Goal: Use online tool/utility: Utilize a website feature to perform a specific function

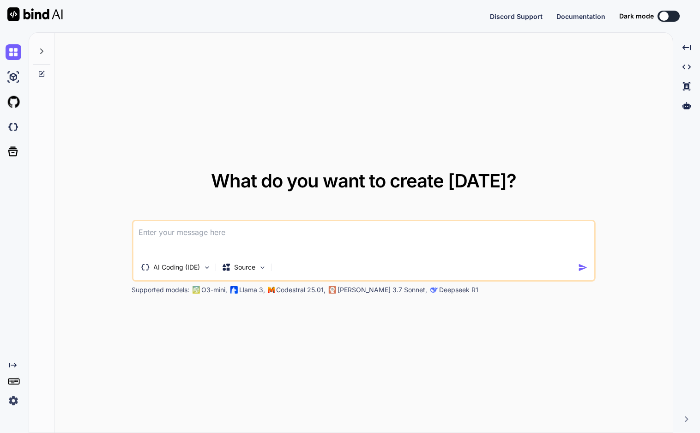
type textarea "x"
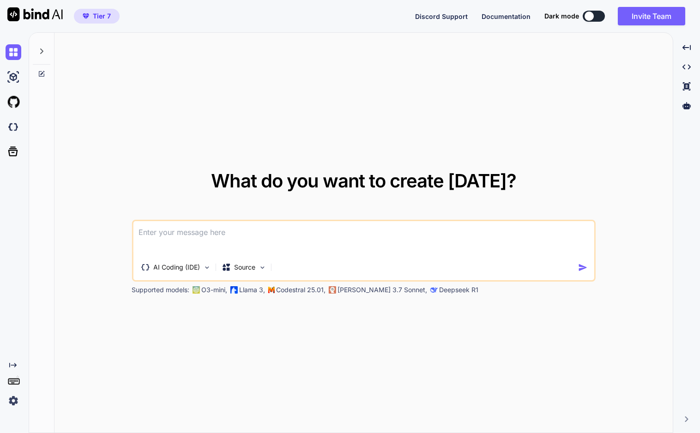
type textarea "k"
type textarea "x"
type textarea "ky"
type textarea "x"
type textarea "きょ"
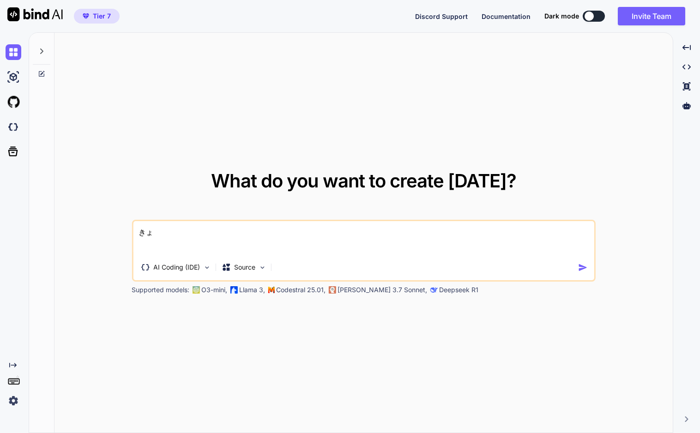
type textarea "x"
type textarea "[DATE]"
type textarea "x"
type textarea "[DATE]あ"
type textarea "x"
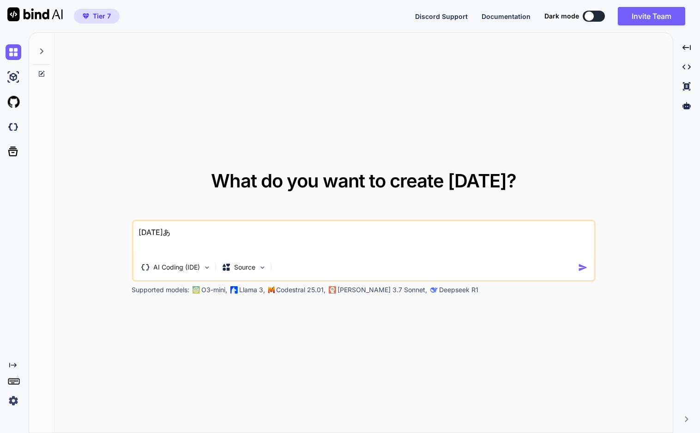
type textarea "[DATE]"
type textarea "x"
type textarea "[DATE]j"
type textarea "x"
type textarea "[DATE]"
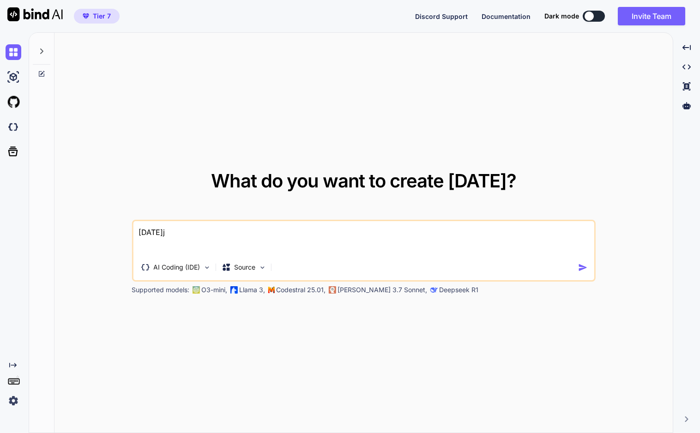
type textarea "x"
type textarea "[DATE]h"
type textarea "x"
type textarea "[DATE]は"
type textarea "x"
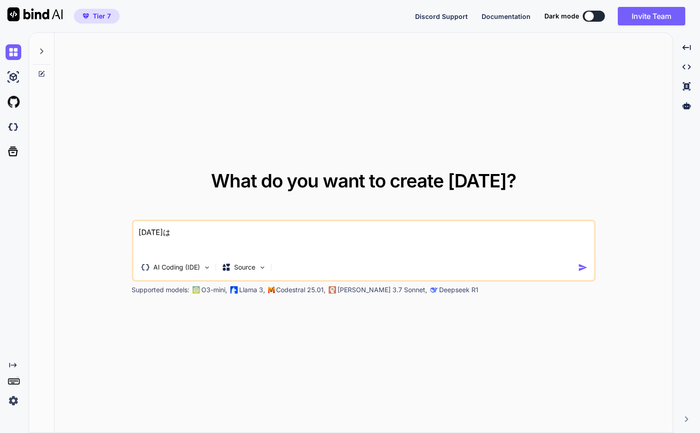
type textarea "[DATE]はn"
type textarea "x"
type textarea "[DATE]はな"
type textarea "x"
type textarea "[DATE]はなn"
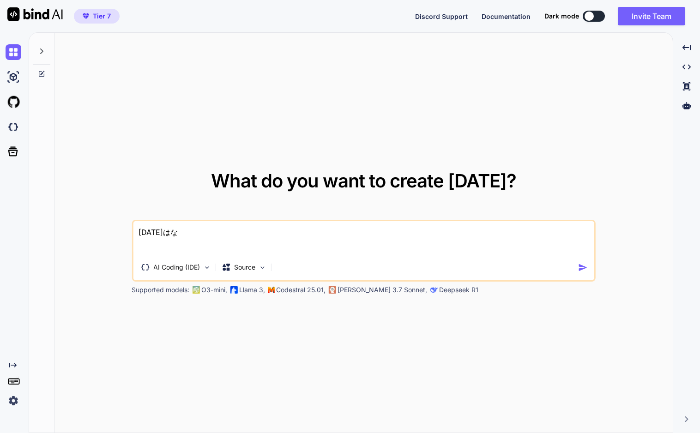
type textarea "x"
type textarea "[DATE]はなん"
type textarea "x"
type textarea "[DATE]はなんn"
type textarea "x"
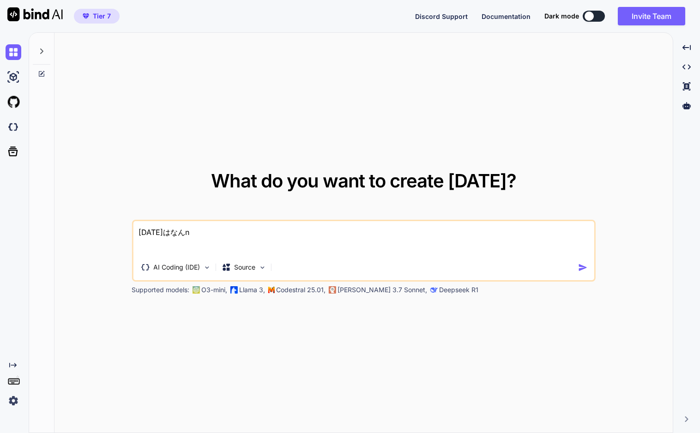
type textarea "[DATE]はなんの"
type textarea "x"
type textarea "[DATE]はなんのh"
type textarea "x"
type textarea "[DATE]はなんのひ"
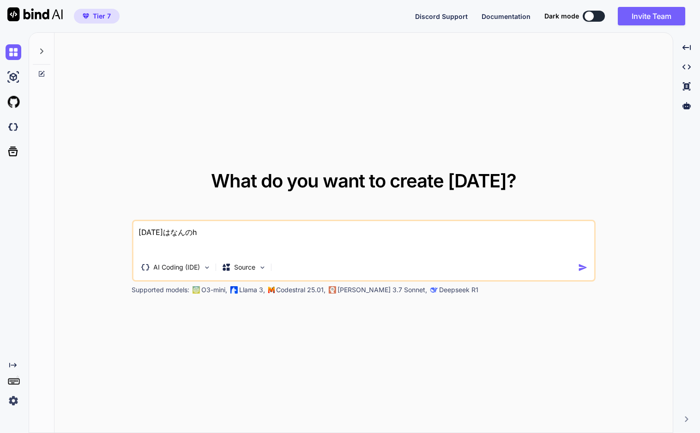
type textarea "x"
type textarea "[DATE]はなんの日"
type textarea "x"
type textarea "[DATE]はなんの日"
click at [194, 268] on p "AI Coding (IDE)" at bounding box center [176, 267] width 47 height 9
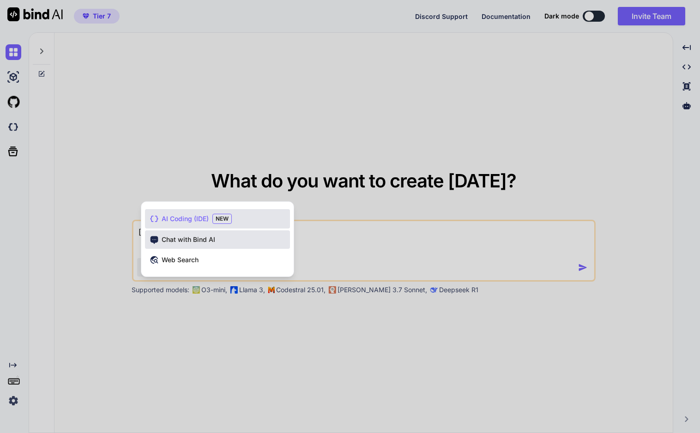
click at [195, 245] on div "Chat with Bind AI" at bounding box center [217, 239] width 145 height 18
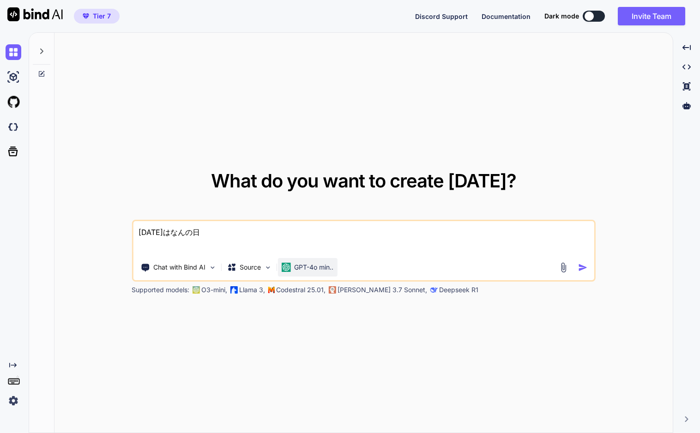
click at [311, 263] on p "GPT-4o min.." at bounding box center [313, 267] width 39 height 9
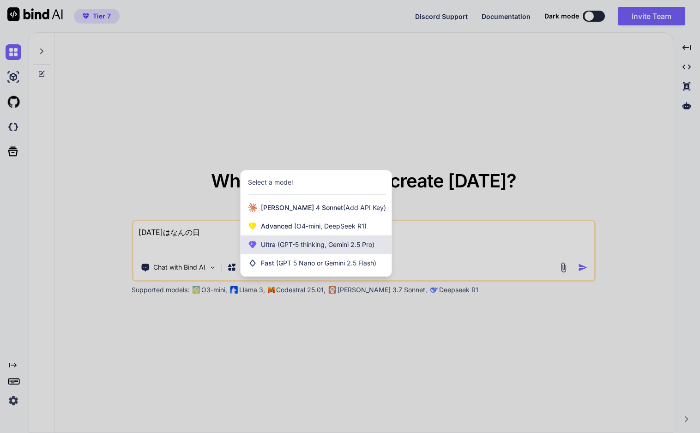
click at [306, 247] on span "(GPT-5 thinking, Gemini 2.5 Pro)" at bounding box center [325, 245] width 99 height 8
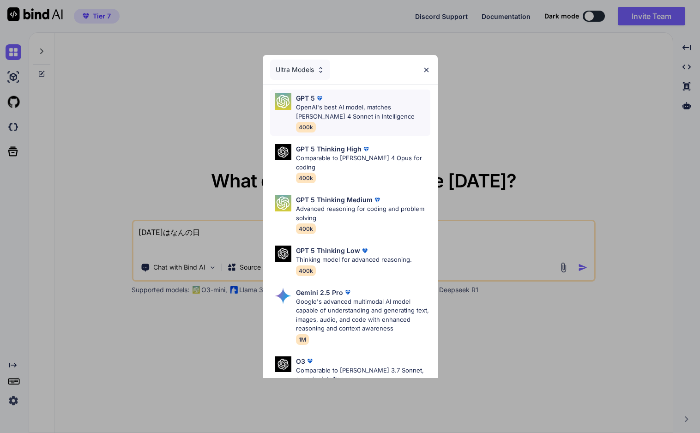
click at [334, 104] on p "OpenAI's best AI model, matches [PERSON_NAME] 4 Sonnet in Intelligence" at bounding box center [363, 112] width 134 height 18
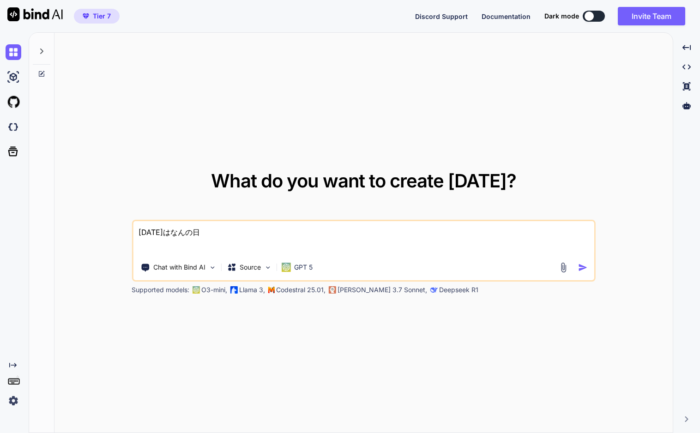
click at [370, 342] on div "What do you want to create [DATE]? [DATE]はなんの日 Chat with Bind AI Source GPT 5 S…" at bounding box center [364, 233] width 618 height 401
click at [586, 266] on img "button" at bounding box center [583, 268] width 10 height 10
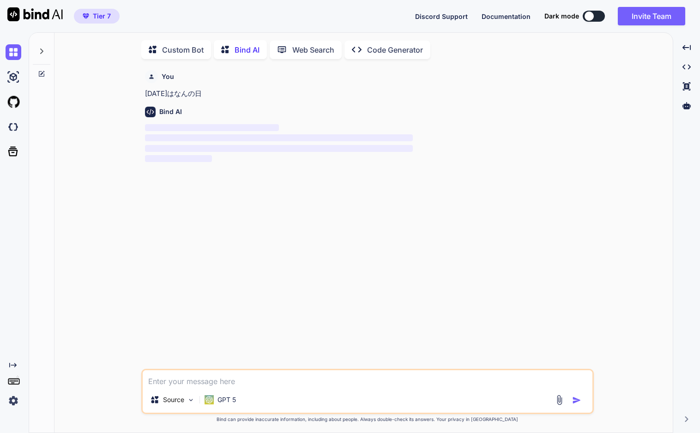
scroll to position [4, 0]
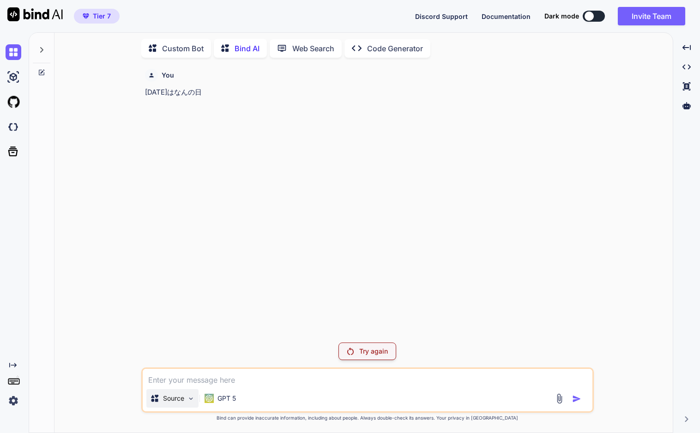
click at [182, 406] on div "Source" at bounding box center [172, 398] width 52 height 18
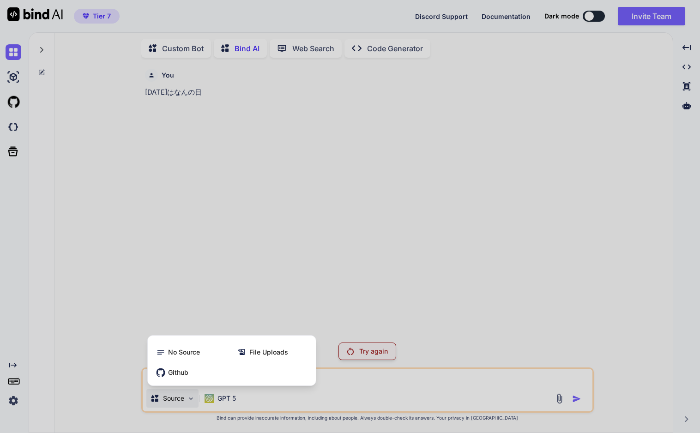
click at [331, 240] on div at bounding box center [350, 216] width 700 height 433
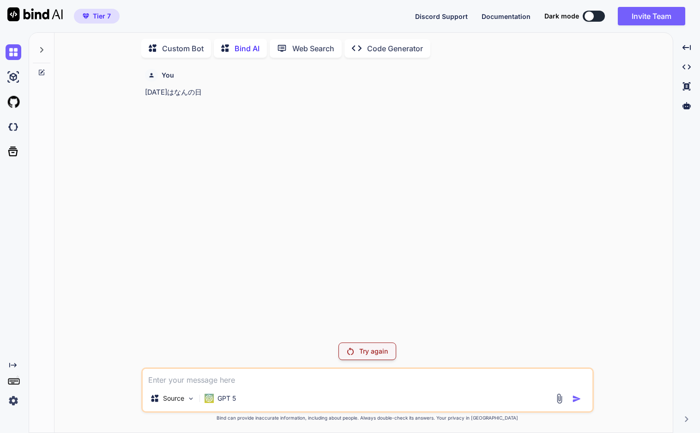
click at [387, 43] on p "Code Generator" at bounding box center [395, 48] width 56 height 11
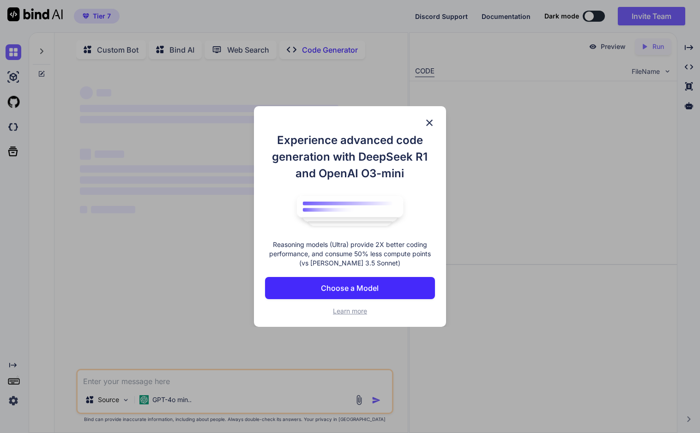
click at [363, 45] on div "Experience advanced code generation with DeepSeek R1 and OpenAI O3-mini Reasoni…" at bounding box center [350, 216] width 700 height 433
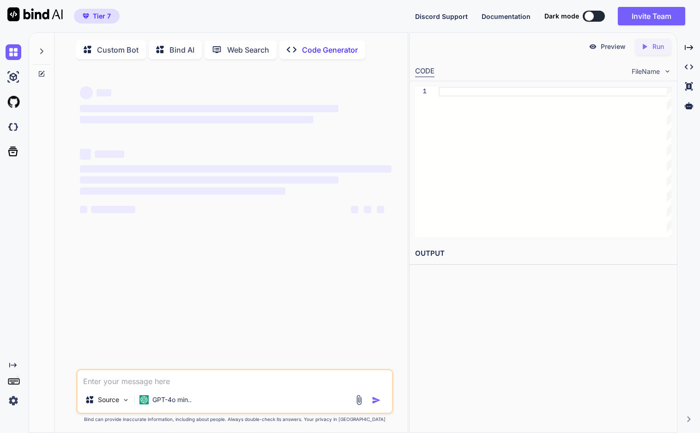
type textarea "x"
